Goal: Task Accomplishment & Management: Use online tool/utility

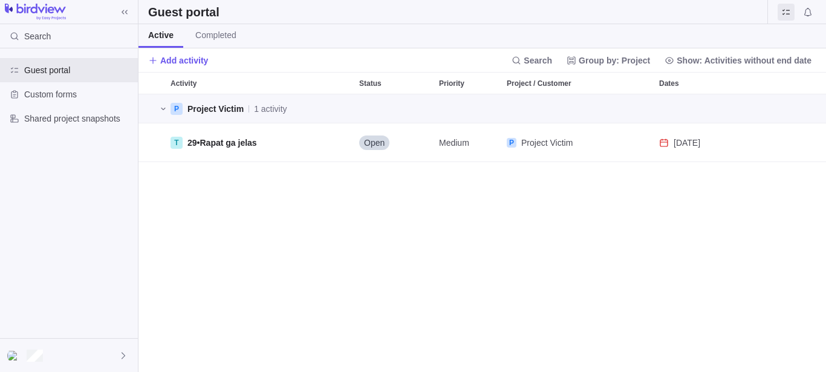
scroll to position [267, 677]
click at [211, 147] on span "Rapat ga jelas" at bounding box center [228, 143] width 57 height 10
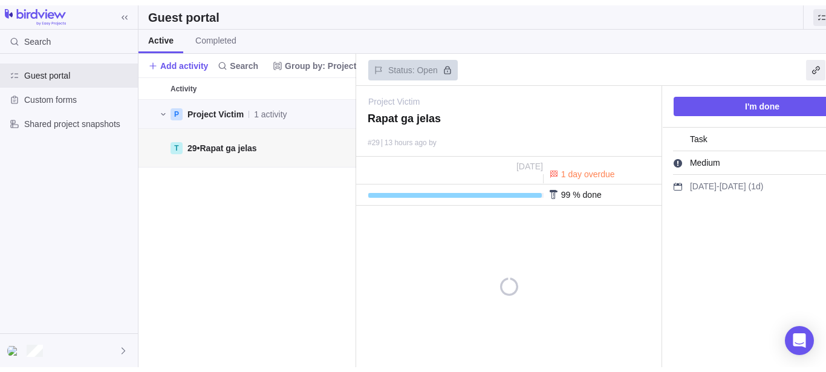
scroll to position [257, 207]
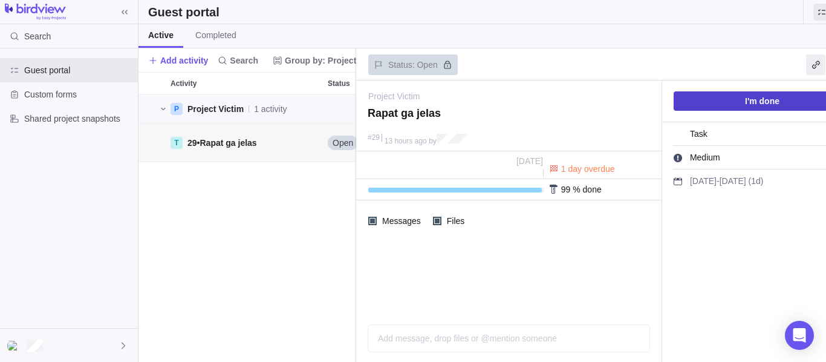
click at [730, 106] on span "I'm done" at bounding box center [761, 100] width 177 height 19
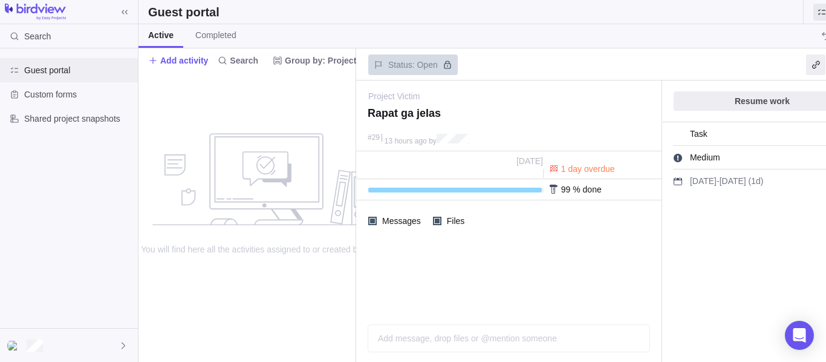
click at [62, 71] on span "Guest portal" at bounding box center [78, 70] width 109 height 12
